Goal: Entertainment & Leisure: Consume media (video, audio)

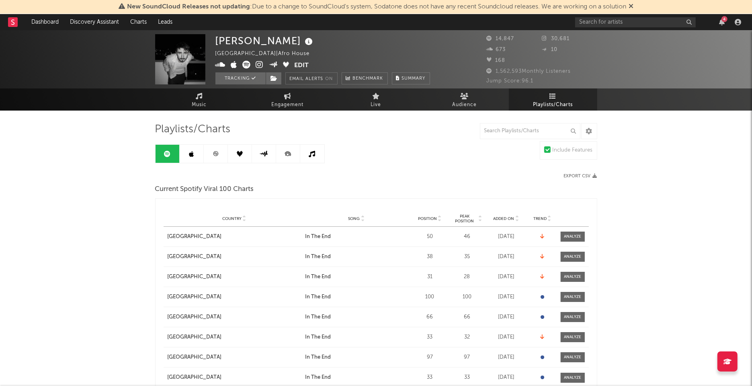
click at [721, 20] on div "4" at bounding box center [724, 19] width 6 height 6
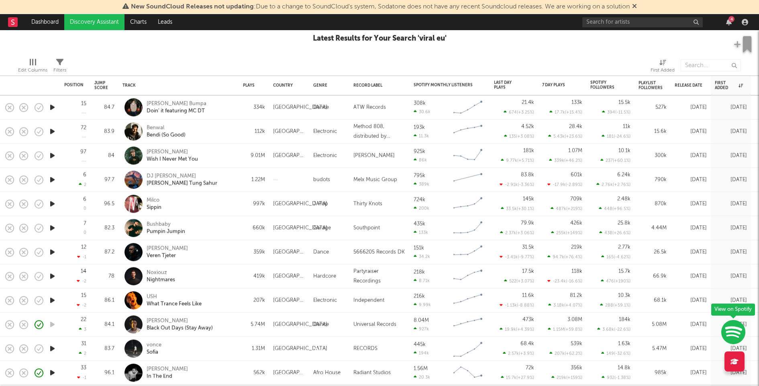
click at [52, 105] on icon "button" at bounding box center [52, 107] width 8 height 10
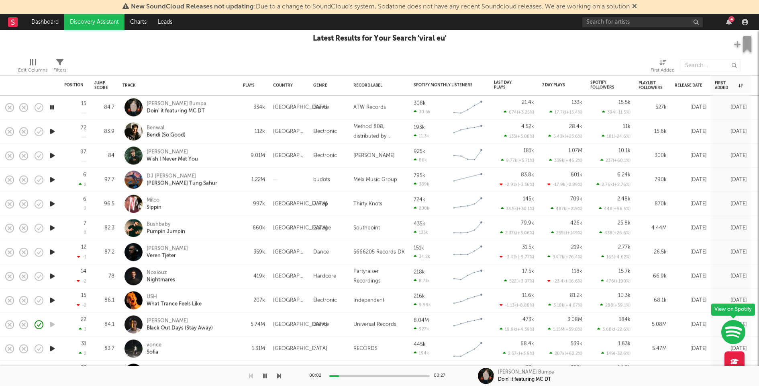
click at [53, 129] on icon "button" at bounding box center [52, 132] width 8 height 10
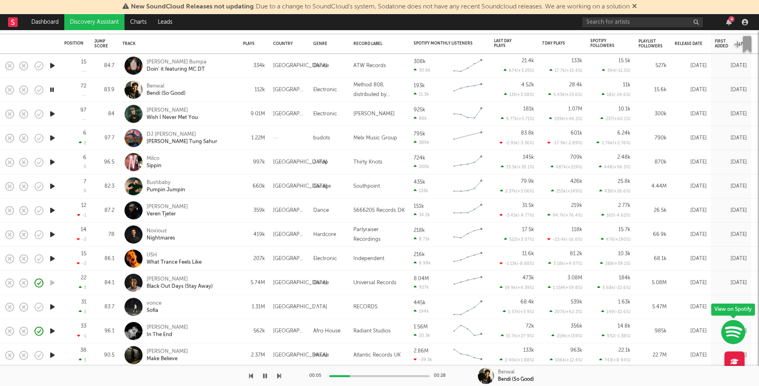
click at [387, 374] on div "00:05 00:28" at bounding box center [379, 376] width 141 height 20
click at [387, 374] on div "00:06 00:28" at bounding box center [379, 376] width 141 height 20
click at [399, 375] on div at bounding box center [379, 376] width 100 height 2
click at [53, 112] on icon "button" at bounding box center [52, 114] width 8 height 10
click at [53, 137] on icon "button" at bounding box center [52, 138] width 8 height 10
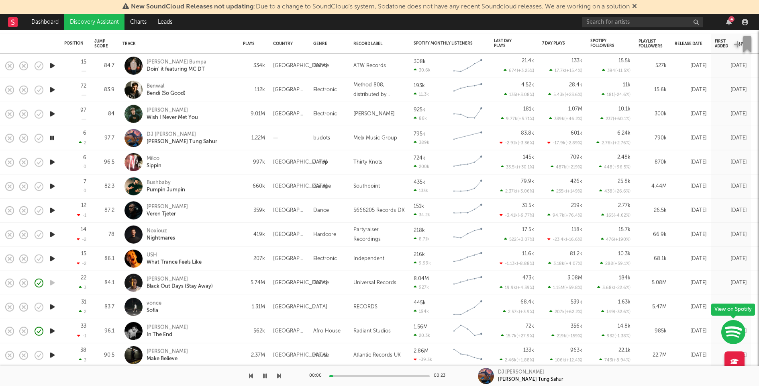
click at [52, 160] on icon "button" at bounding box center [52, 162] width 8 height 10
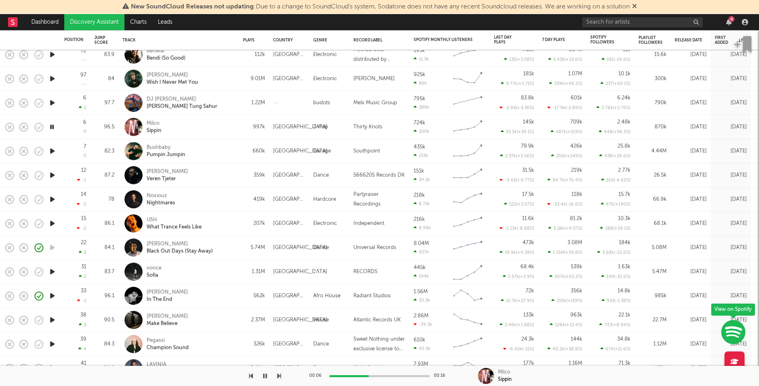
click at [51, 150] on icon "button" at bounding box center [52, 151] width 8 height 10
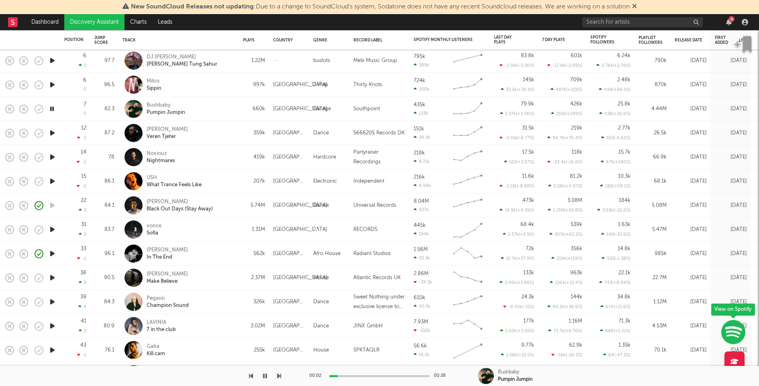
click at [52, 131] on icon "button" at bounding box center [52, 133] width 8 height 10
click at [55, 156] on icon "button" at bounding box center [52, 157] width 8 height 10
click at [54, 180] on icon "button" at bounding box center [52, 181] width 8 height 10
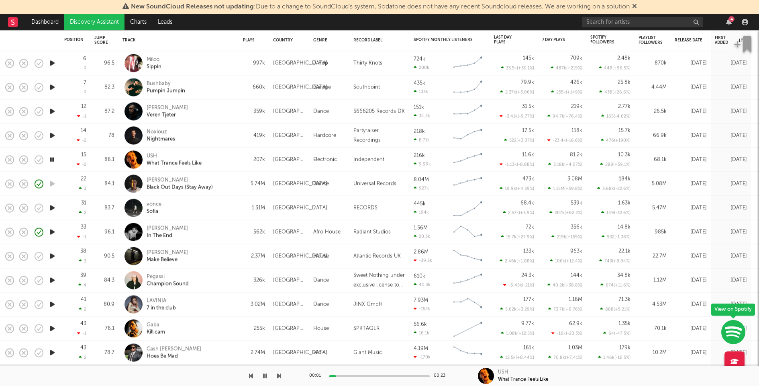
click at [54, 207] on icon "button" at bounding box center [52, 208] width 8 height 10
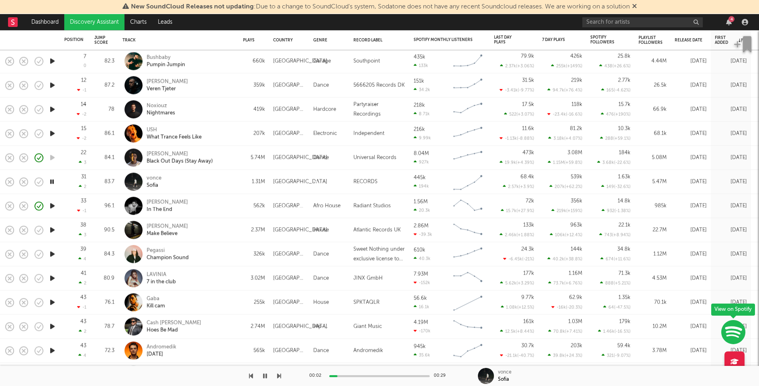
click at [51, 231] on icon "button" at bounding box center [52, 230] width 8 height 10
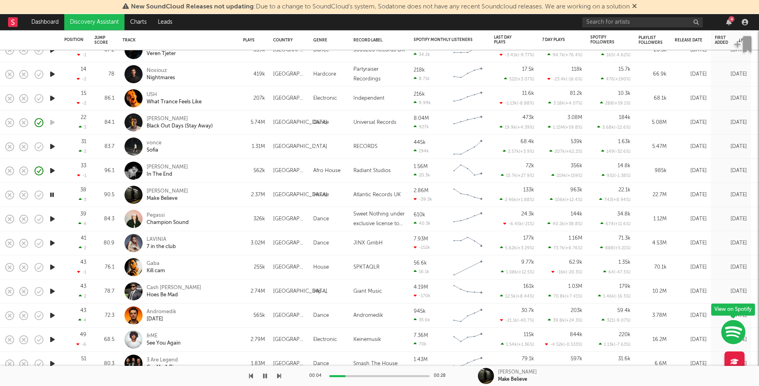
click at [52, 218] on icon "button" at bounding box center [52, 219] width 8 height 10
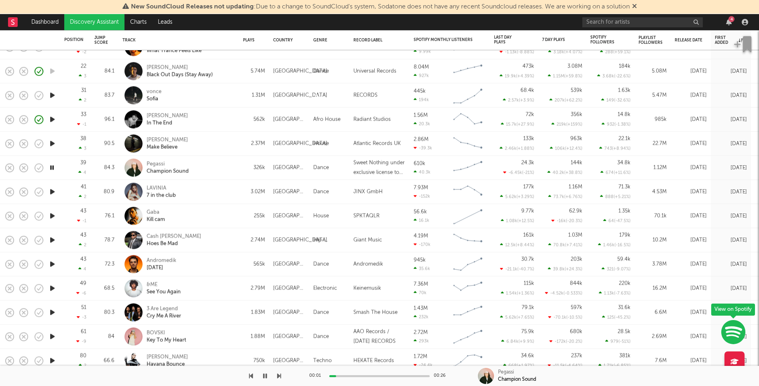
click at [52, 190] on icon "button" at bounding box center [52, 192] width 8 height 10
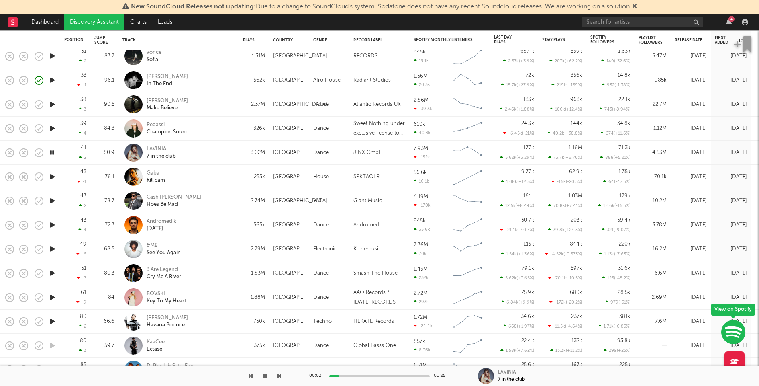
click at [52, 176] on icon "button" at bounding box center [52, 177] width 8 height 10
click at [51, 199] on icon "button" at bounding box center [52, 201] width 8 height 10
click at [51, 223] on icon "button" at bounding box center [52, 225] width 8 height 10
click at [55, 248] on icon "button" at bounding box center [52, 249] width 8 height 10
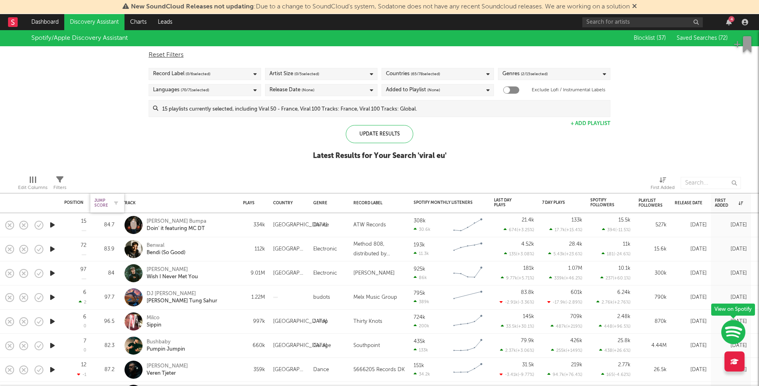
click at [103, 198] on div "Jump Score" at bounding box center [101, 203] width 14 height 10
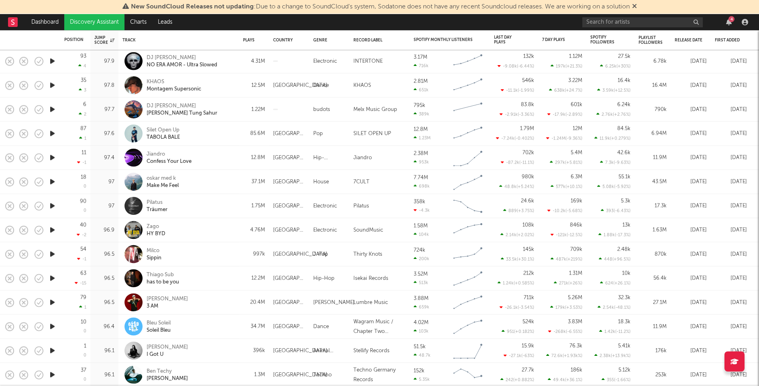
click at [53, 253] on icon "button" at bounding box center [52, 254] width 8 height 10
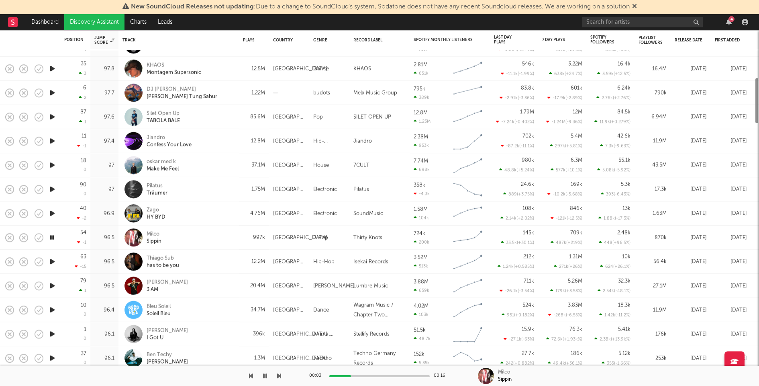
click at [52, 258] on icon "button" at bounding box center [52, 261] width 8 height 10
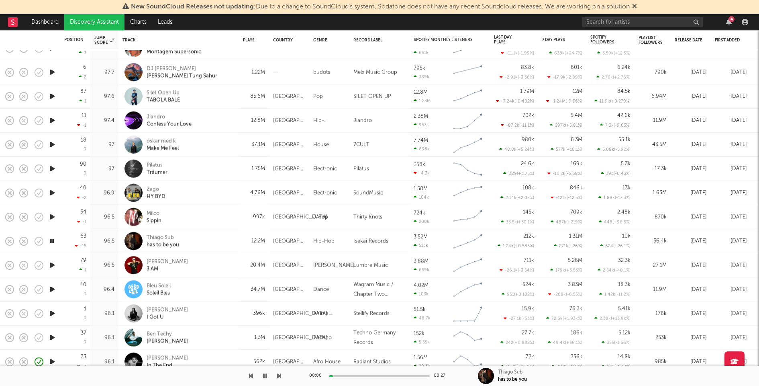
click at [52, 262] on icon "button" at bounding box center [52, 265] width 8 height 10
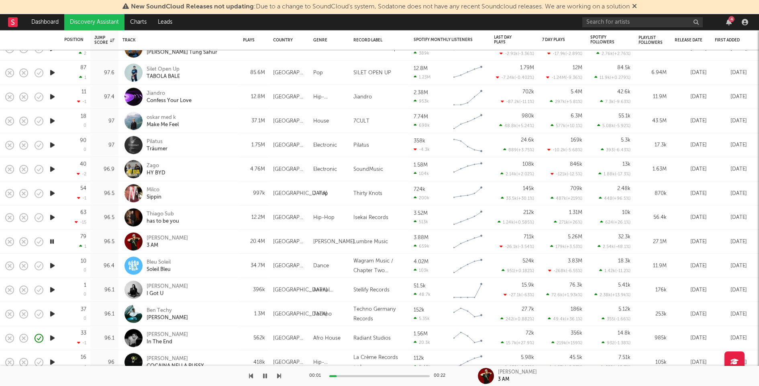
click at [53, 310] on icon "button" at bounding box center [52, 314] width 8 height 10
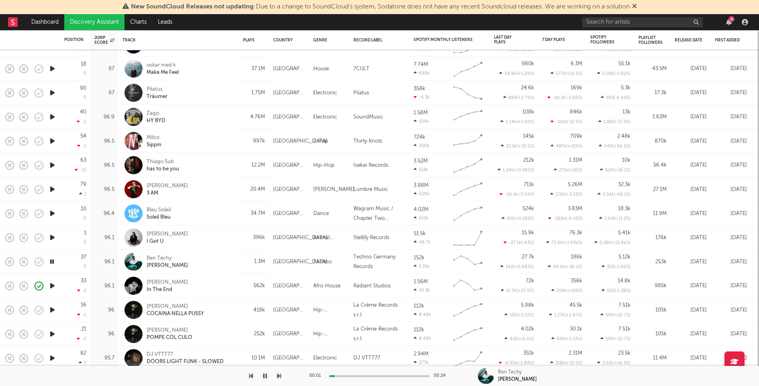
click at [52, 309] on icon "button" at bounding box center [52, 310] width 8 height 10
